Goal: Complete application form: Complete application form

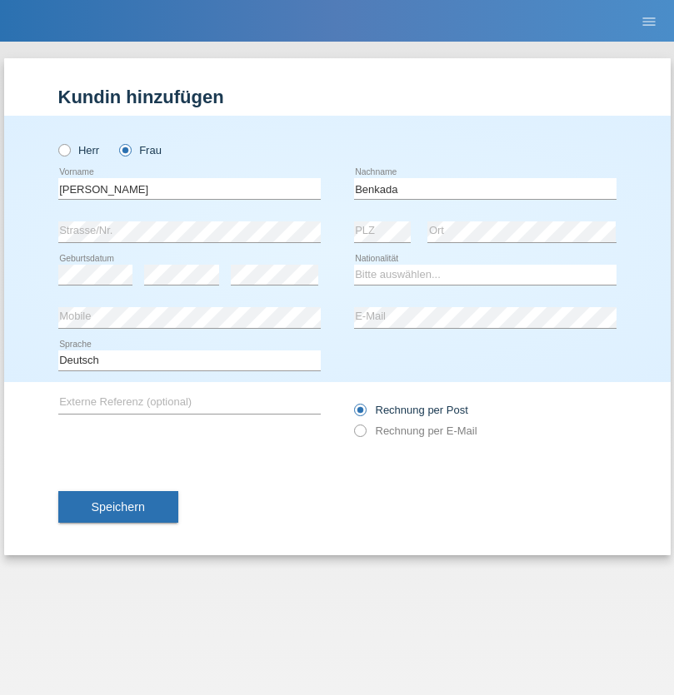
type input "Benkada"
select select "CH"
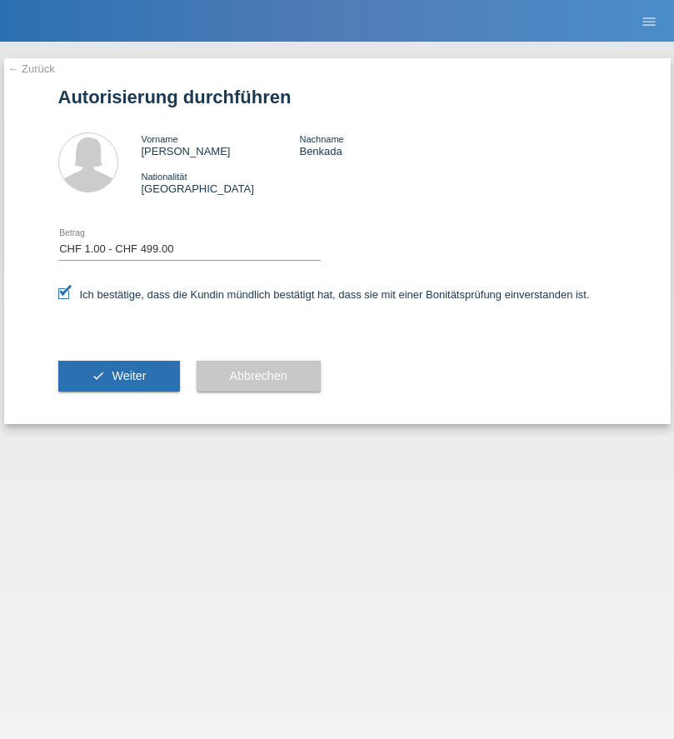
select select "1"
click at [118, 376] on span "Weiter" at bounding box center [129, 375] width 34 height 13
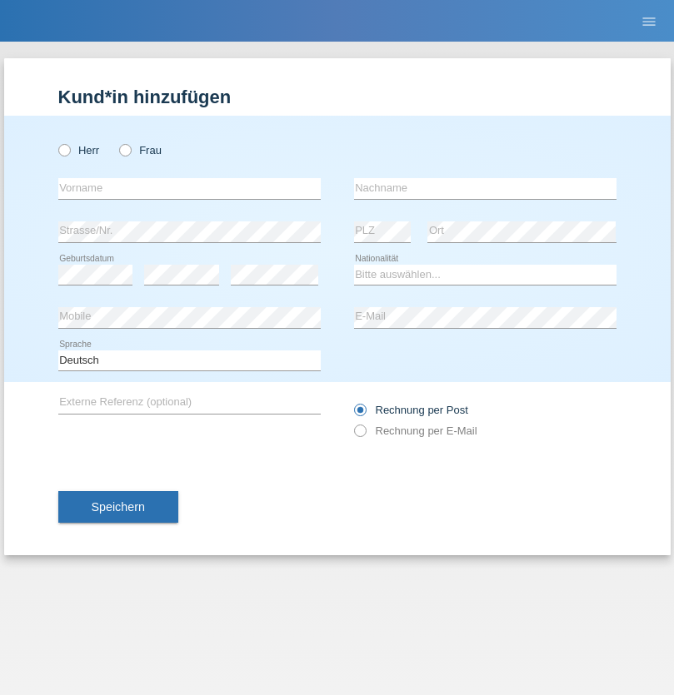
radio input "true"
click at [189, 188] on input "text" at bounding box center [189, 188] width 262 height 21
type input "Océane"
click at [485, 188] on input "text" at bounding box center [485, 188] width 262 height 21
type input "Amrani"
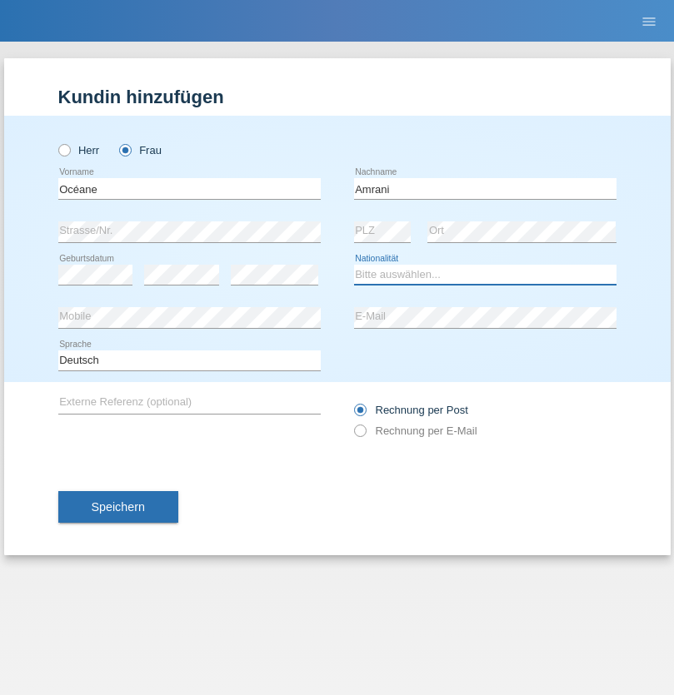
select select "CH"
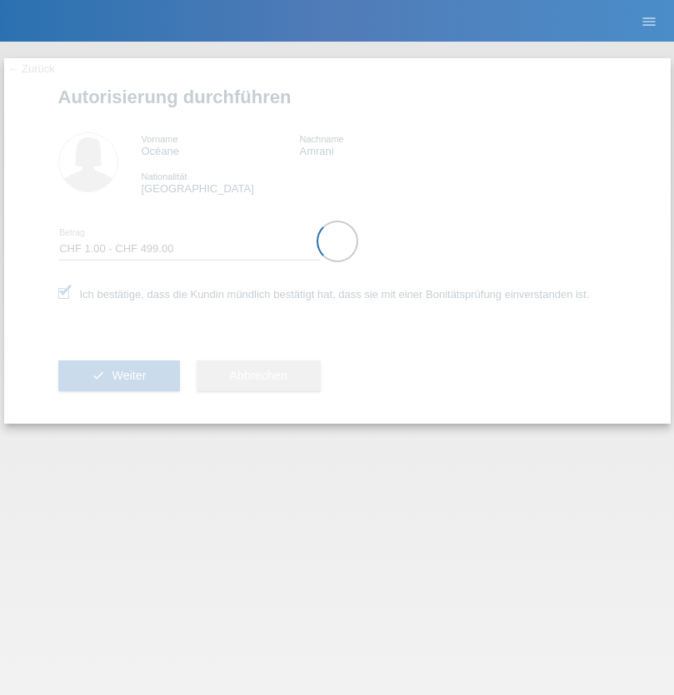
select select "1"
